Goal: Navigation & Orientation: Find specific page/section

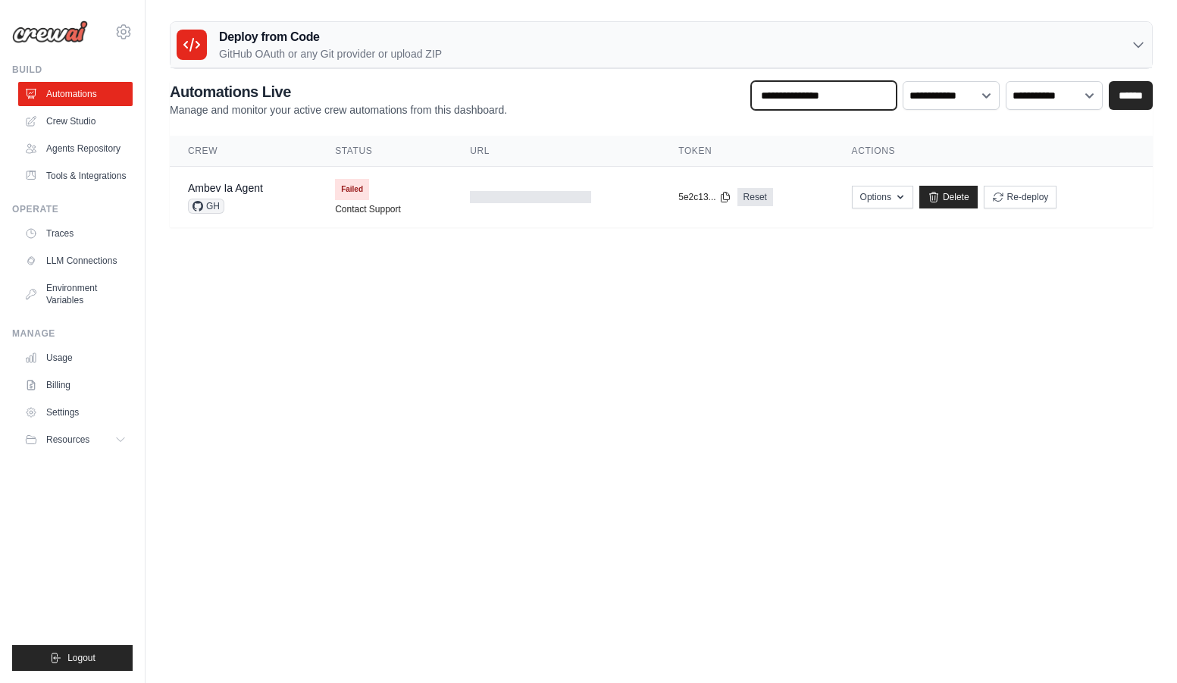
click at [845, 102] on input "text" at bounding box center [824, 95] width 146 height 29
click at [121, 36] on icon at bounding box center [123, 32] width 18 height 18
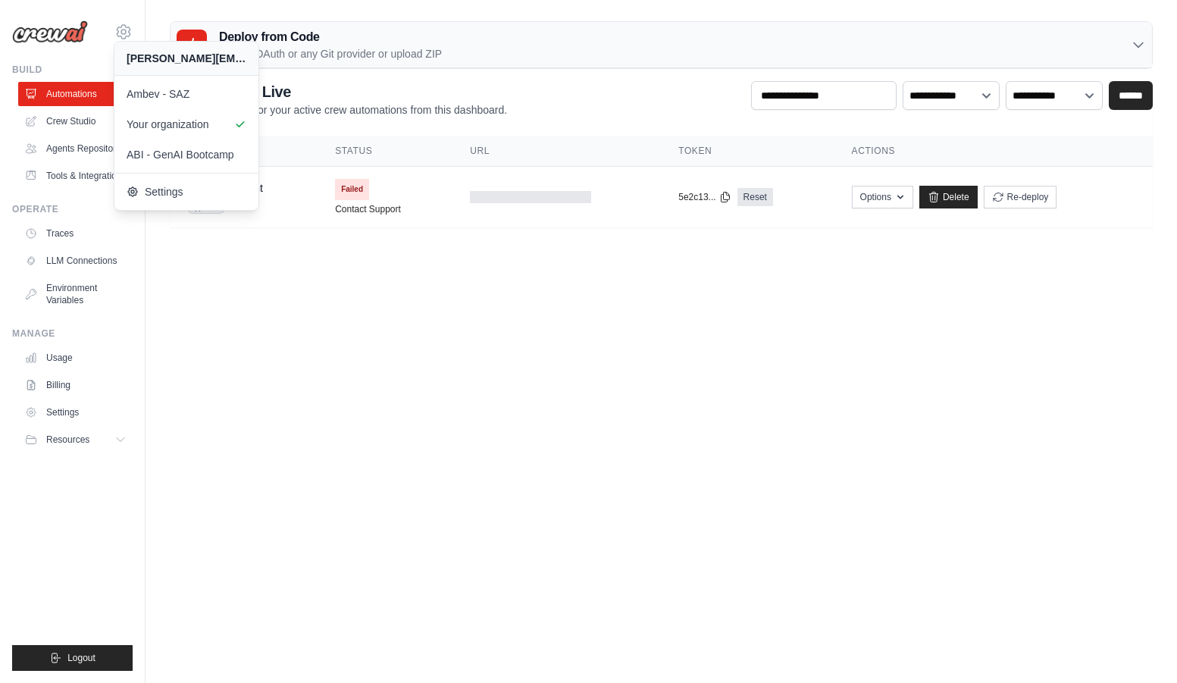
click at [292, 315] on body "[PERSON_NAME][EMAIL_ADDRESS][DOMAIN_NAME] Ambev - SAZ Your organization ABI - G…" at bounding box center [588, 341] width 1177 height 683
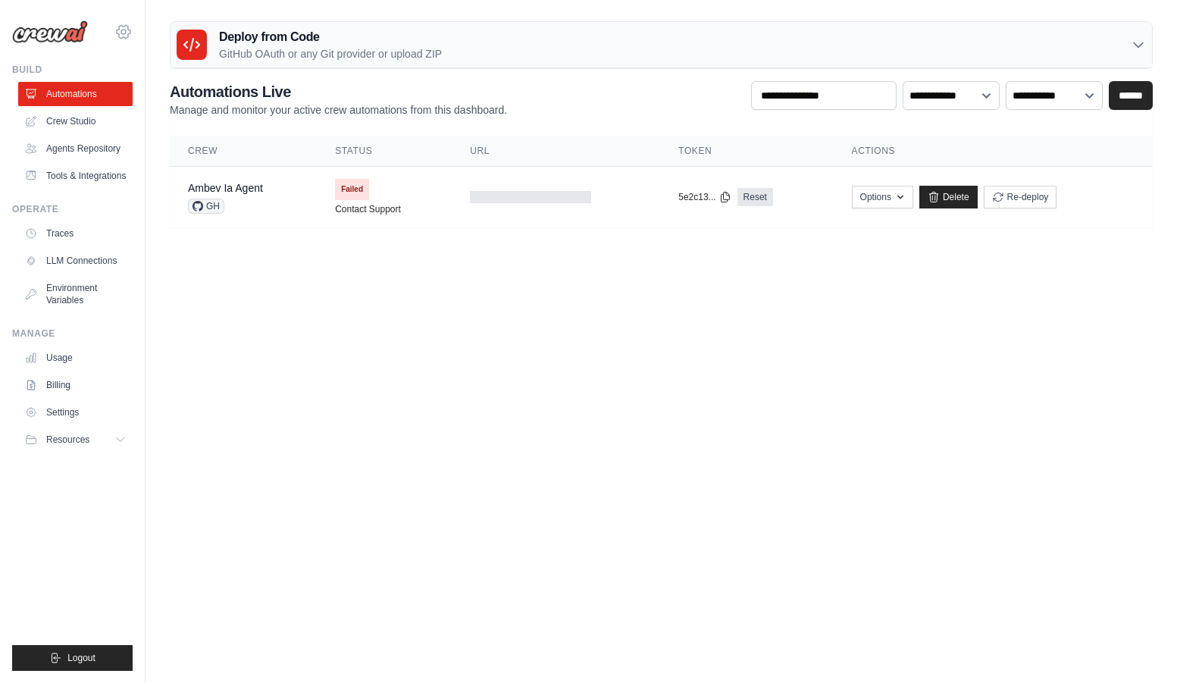
click at [129, 36] on icon at bounding box center [123, 32] width 18 height 18
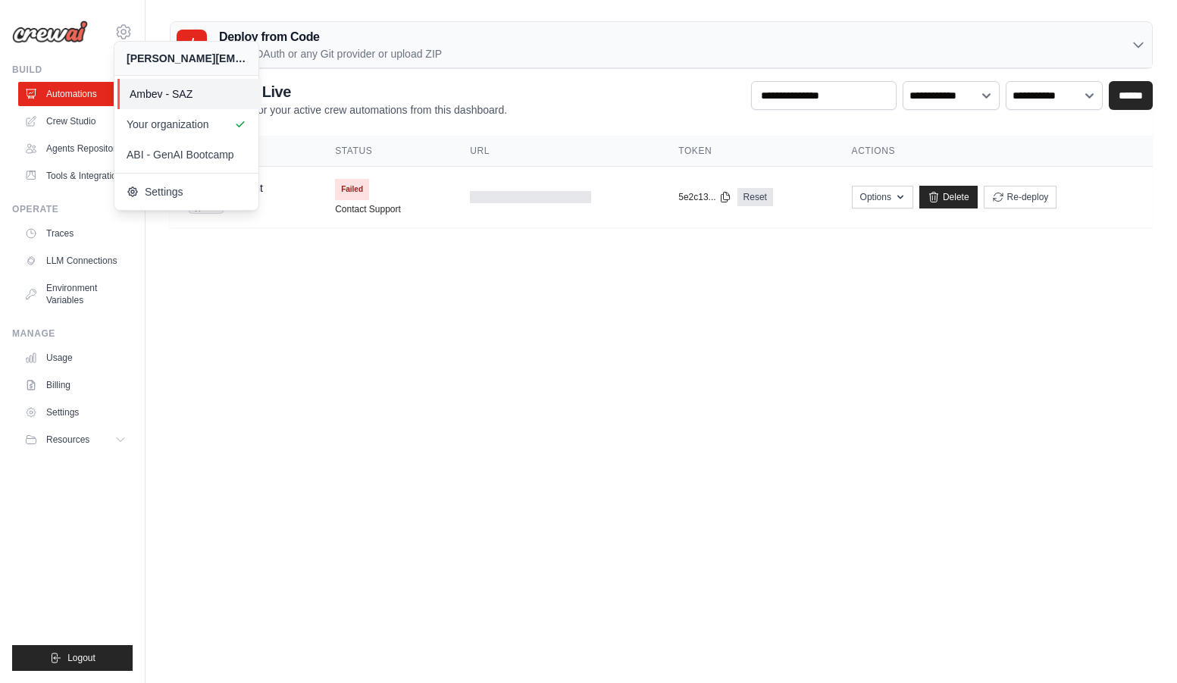
click at [162, 90] on span "Ambev - SAZ" at bounding box center [190, 93] width 120 height 15
